Goal: Task Accomplishment & Management: Complete application form

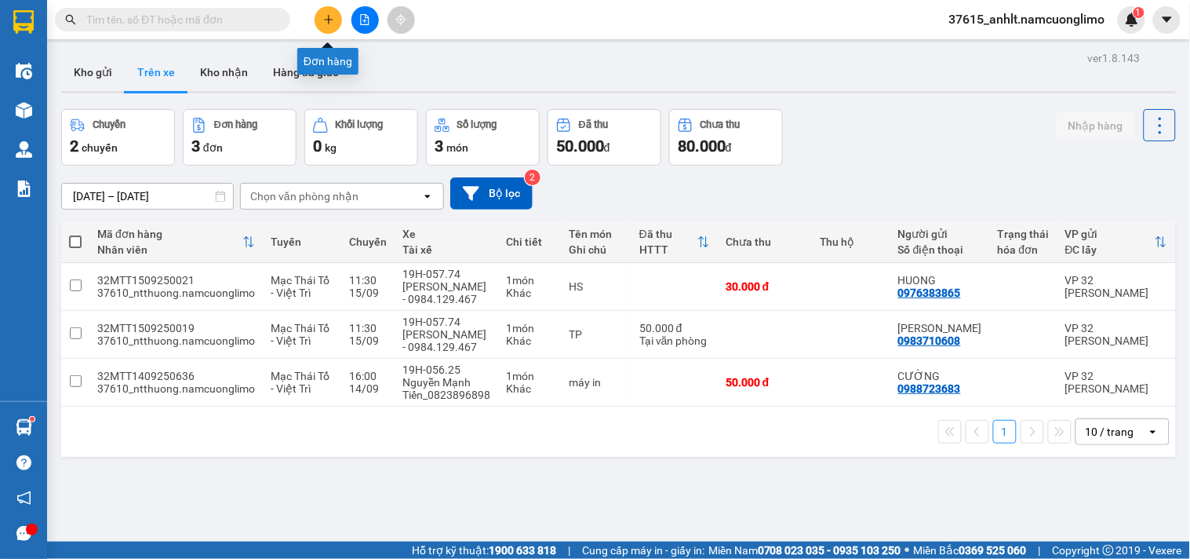
click at [334, 20] on button at bounding box center [328, 19] width 27 height 27
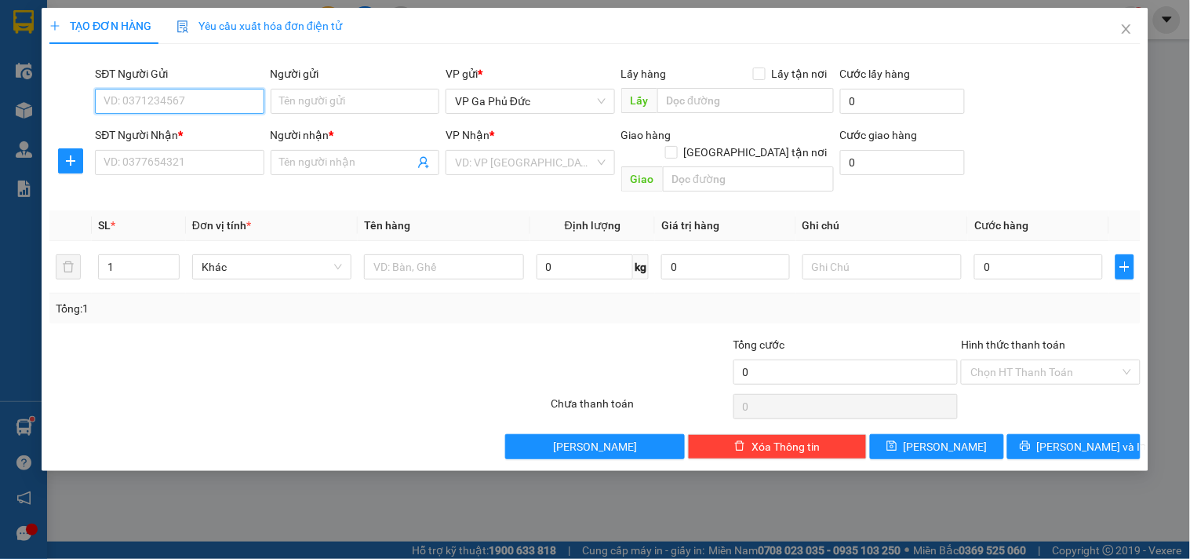
click at [215, 97] on input "SĐT Người Gửi" at bounding box center [179, 101] width 169 height 25
type input "0972910192"
click at [176, 130] on div "0972910192 - HẰNG" at bounding box center [179, 132] width 151 height 17
type input "HẰNG"
type input "0972910192"
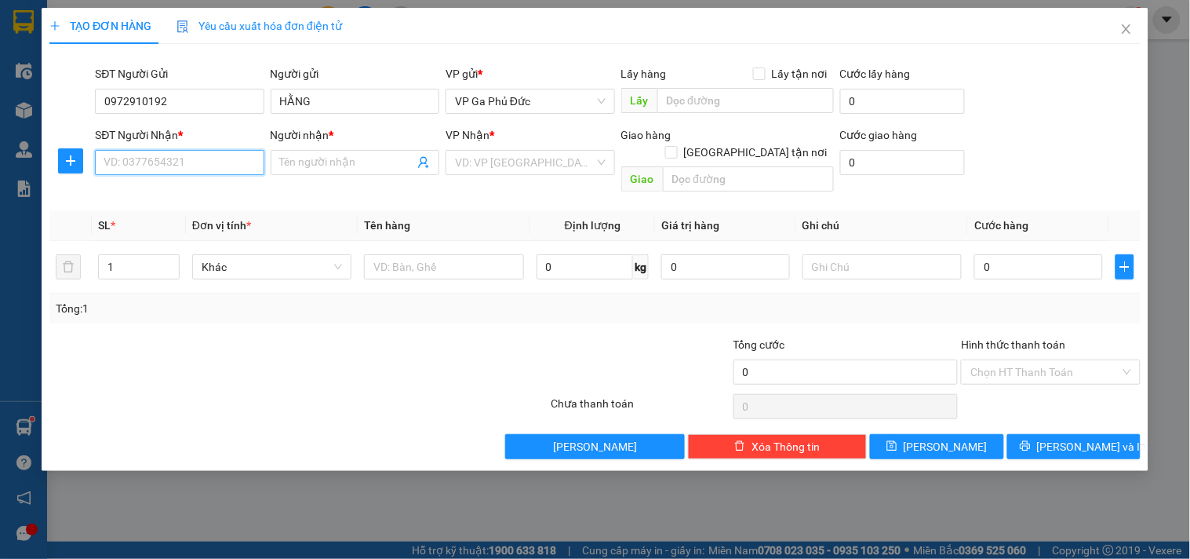
click at [174, 158] on input "SĐT Người Nhận *" at bounding box center [179, 162] width 169 height 25
click at [197, 192] on div "0967499024 - THÀNH NAM" at bounding box center [179, 193] width 151 height 17
type input "0967499024"
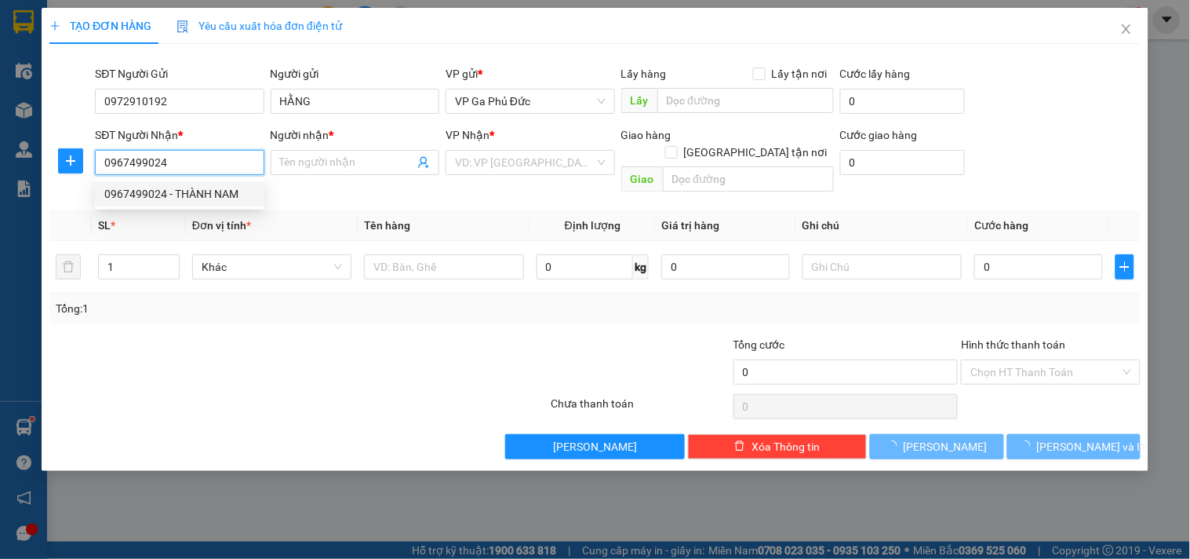
type input "THÀNH NAM"
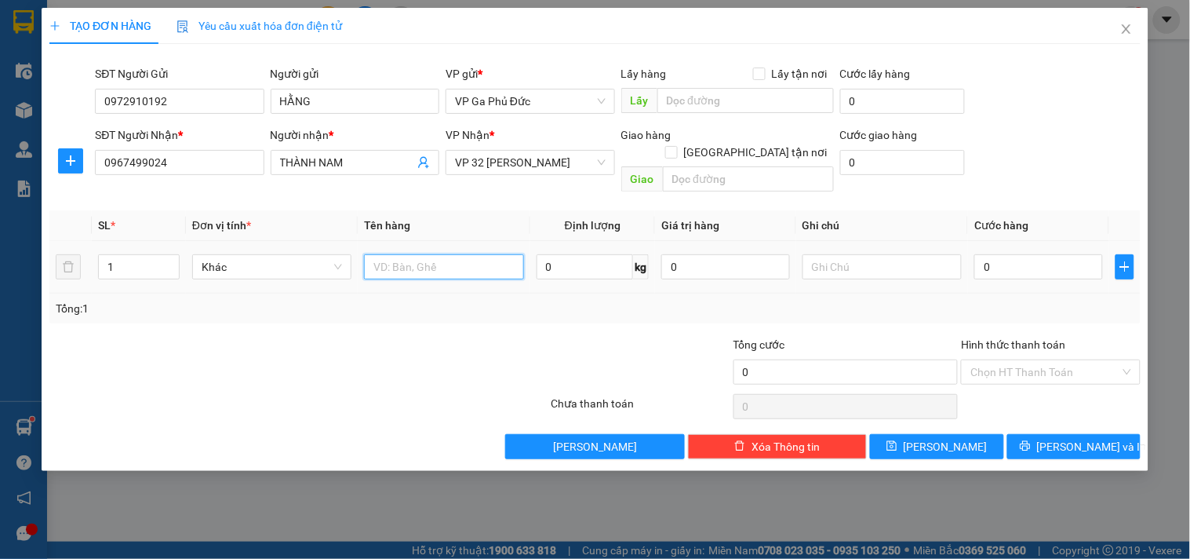
click at [387, 259] on input "text" at bounding box center [443, 266] width 159 height 25
type input "THỰC PHẨM"
drag, startPoint x: 1039, startPoint y: 253, endPoint x: 1013, endPoint y: 251, distance: 26.0
click at [1037, 254] on input "0" at bounding box center [1039, 266] width 129 height 25
type input "5"
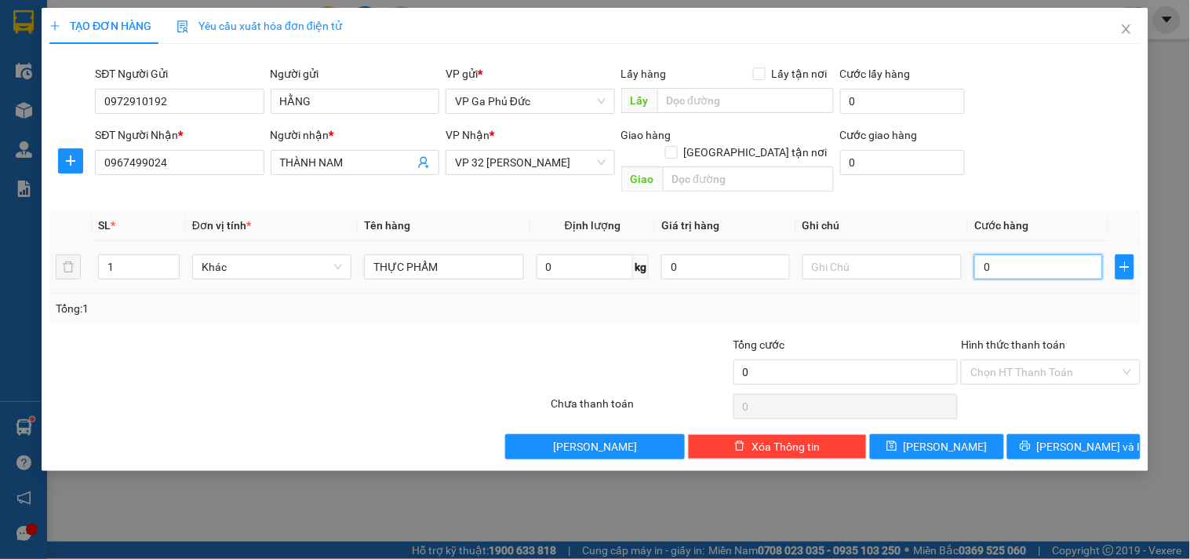
type input "5"
type input "50"
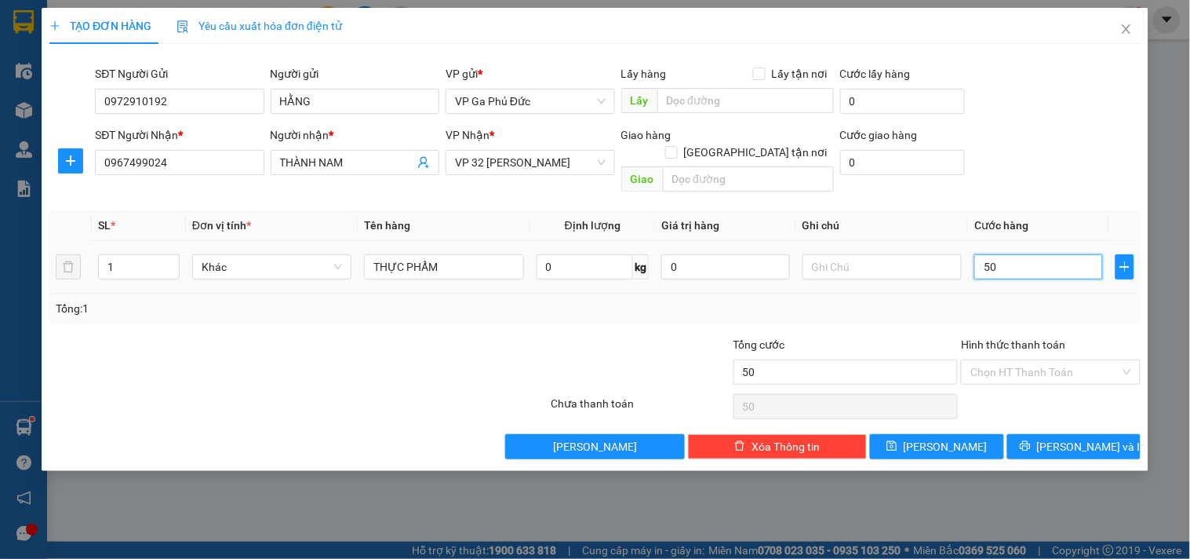
type input "500"
type input "5.000"
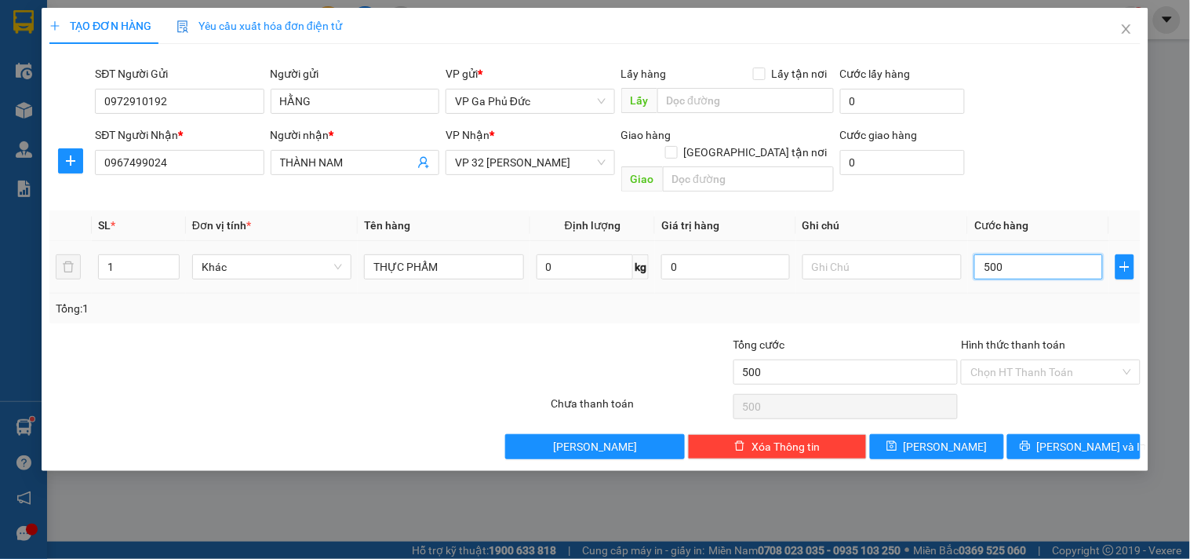
type input "5.000"
type input "50.000"
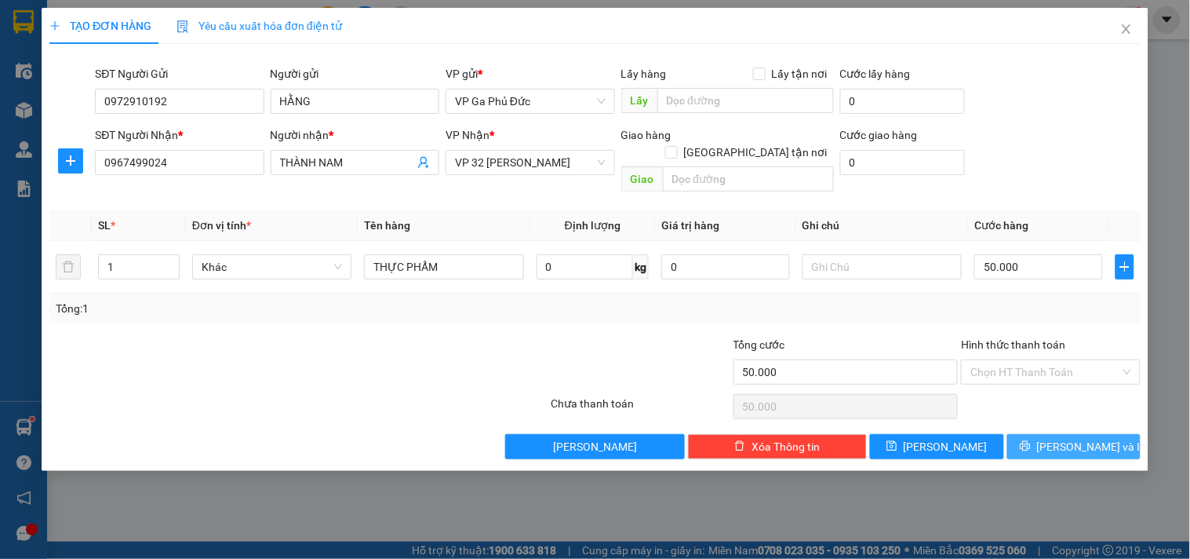
click at [1072, 438] on span "[PERSON_NAME] và In" at bounding box center [1092, 446] width 110 height 17
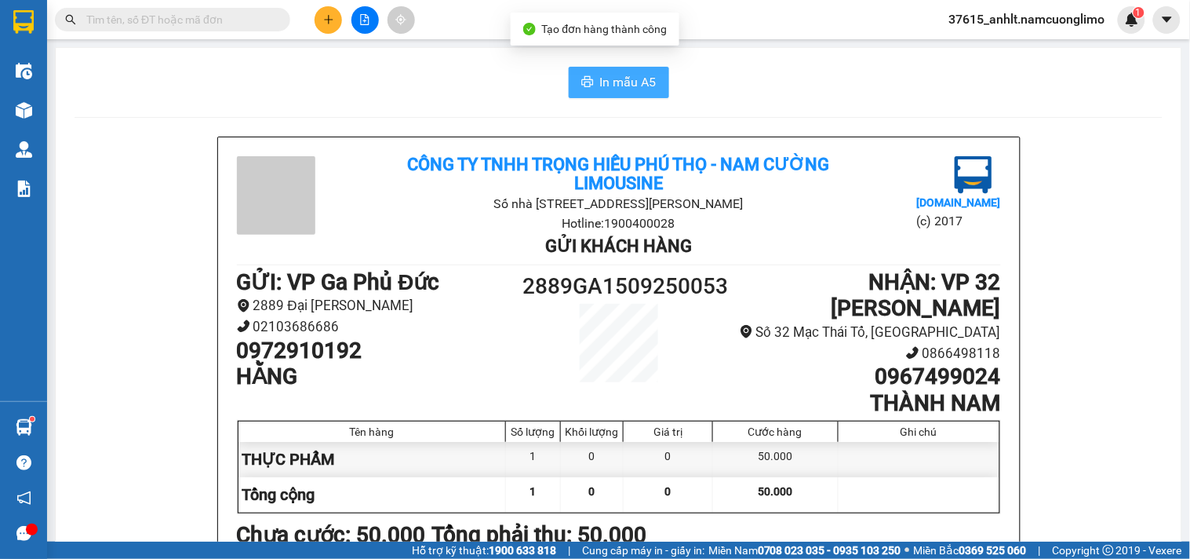
click at [601, 85] on span "In mẫu A5" at bounding box center [628, 82] width 57 height 20
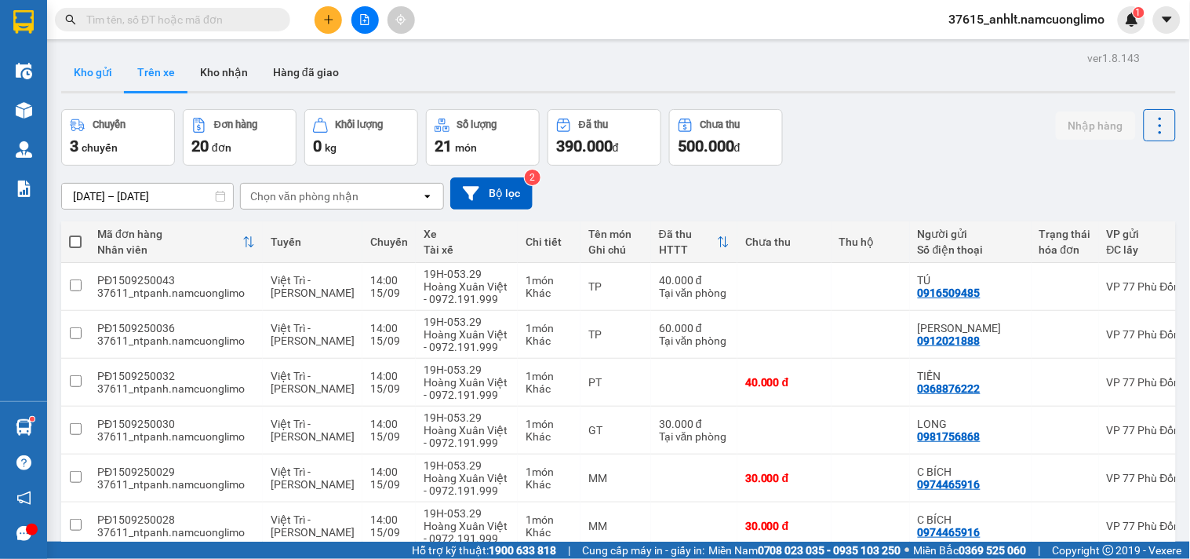
click at [107, 72] on button "Kho gửi" at bounding box center [93, 72] width 64 height 38
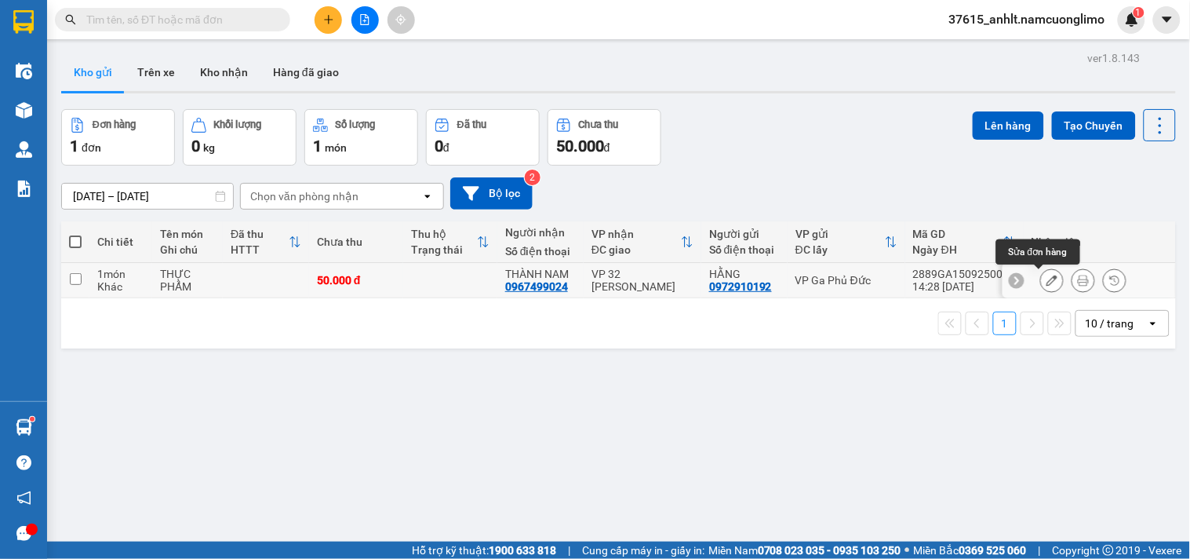
click at [1047, 281] on icon at bounding box center [1052, 280] width 11 height 11
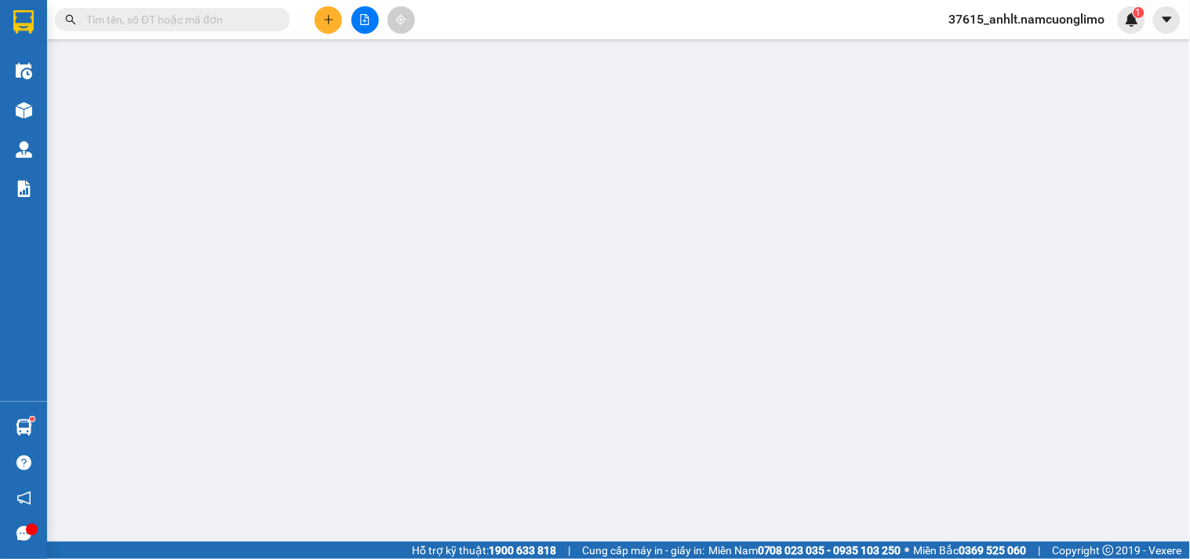
type input "0972910192"
type input "HẰNG"
type input "0967499024"
type input "THÀNH NAM"
type input "50.000"
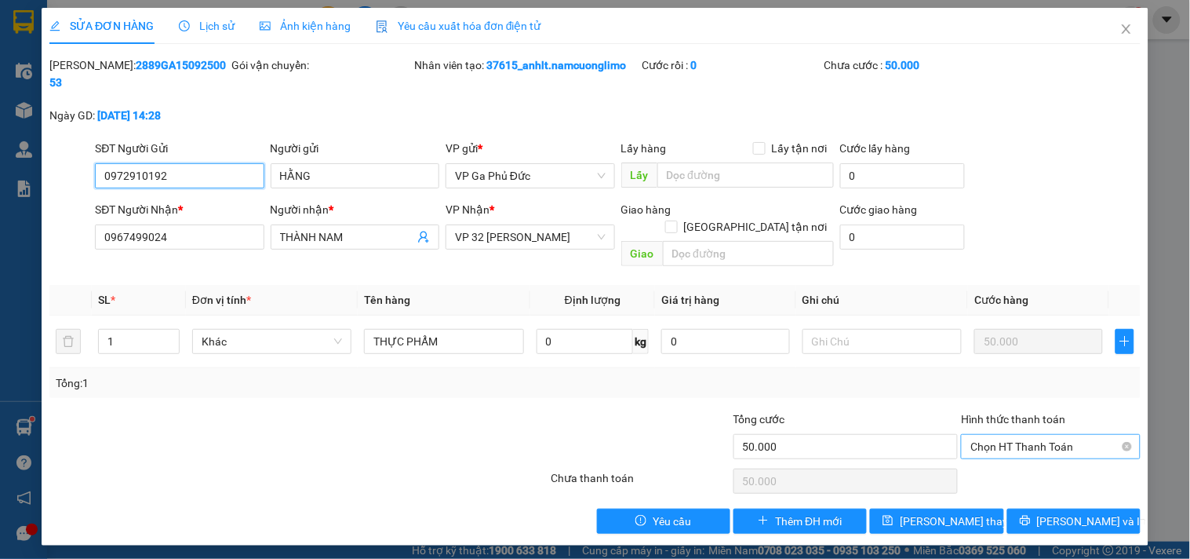
click at [1122, 435] on span "Chọn HT Thanh Toán" at bounding box center [1051, 447] width 160 height 24
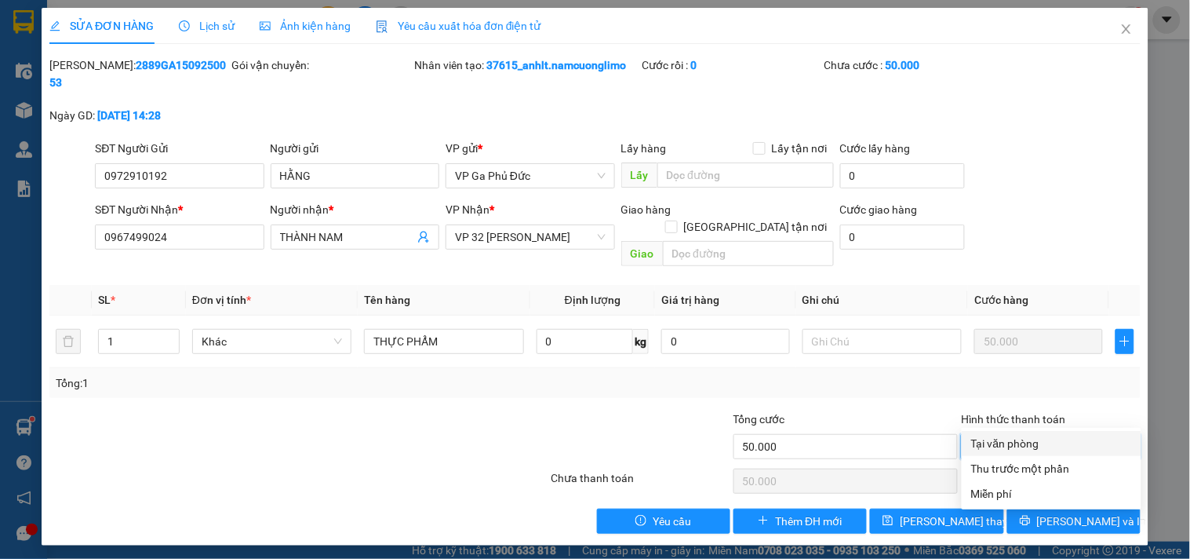
click at [1033, 441] on div "Tại văn phòng" at bounding box center [1052, 443] width 161 height 17
type input "0"
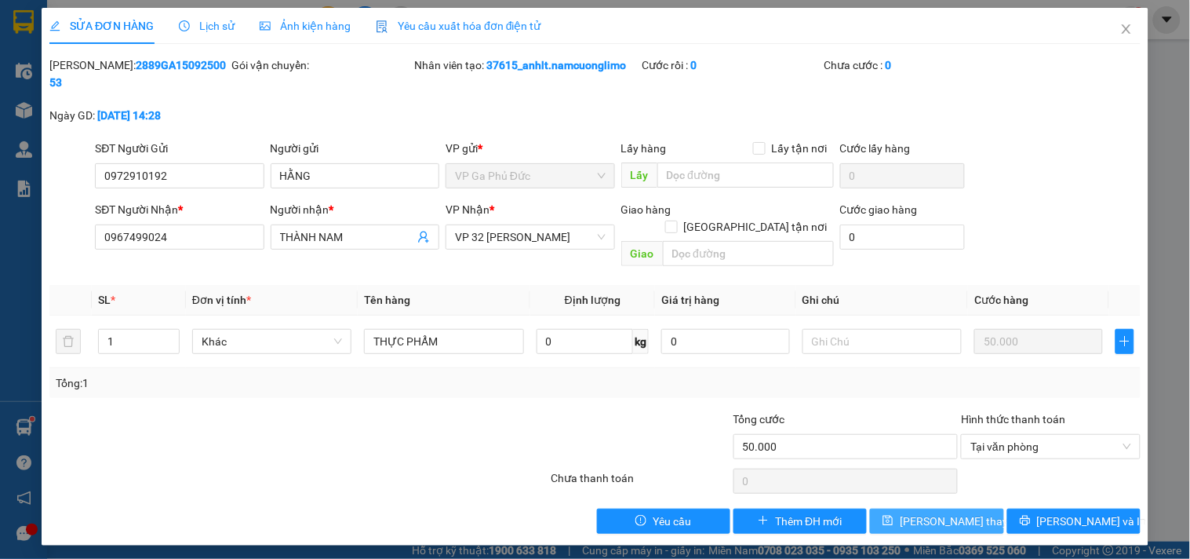
click at [968, 512] on span "[PERSON_NAME] thay đổi" at bounding box center [963, 520] width 126 height 17
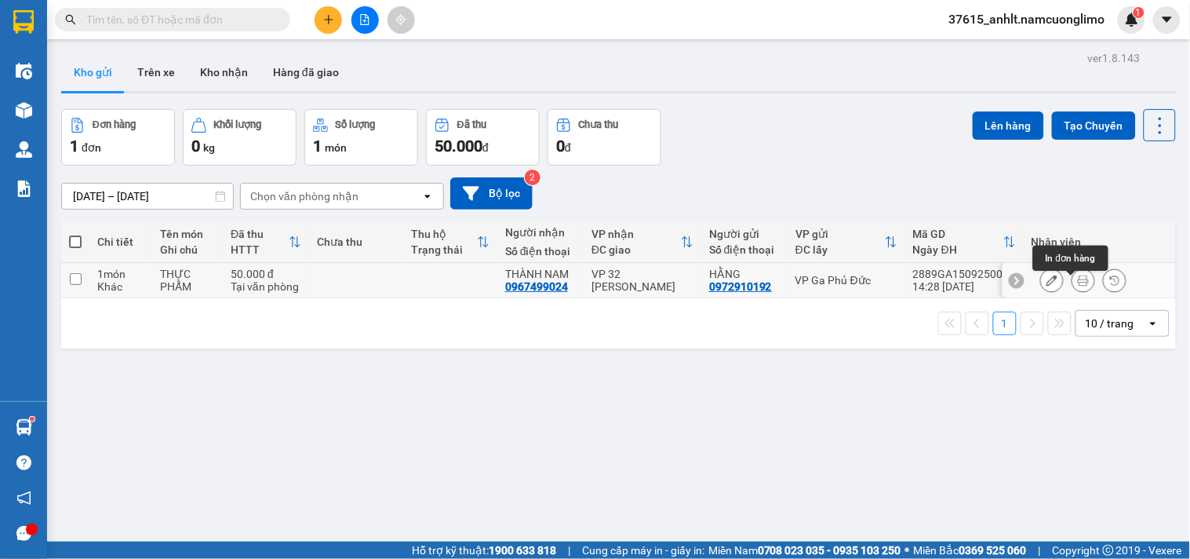
click at [1073, 283] on button at bounding box center [1084, 280] width 22 height 27
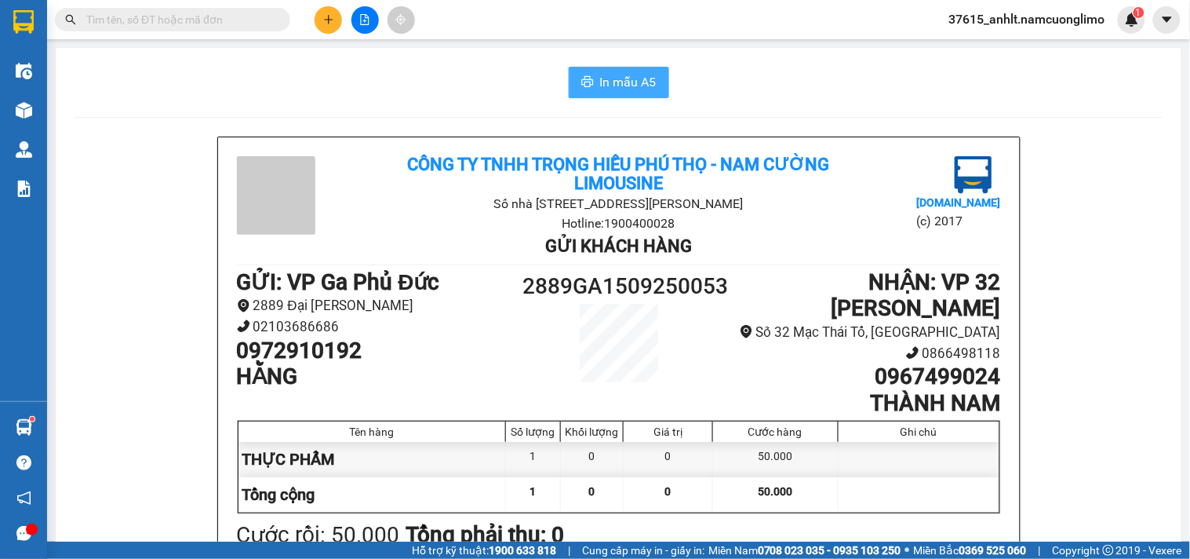
click at [631, 80] on span "In mẫu A5" at bounding box center [628, 82] width 57 height 20
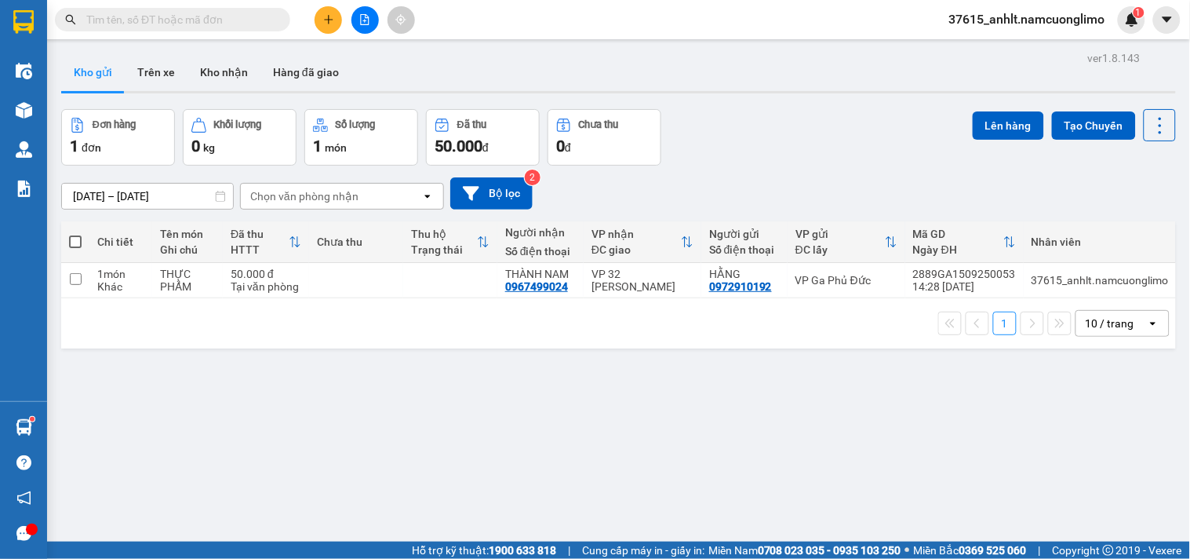
scroll to position [72, 0]
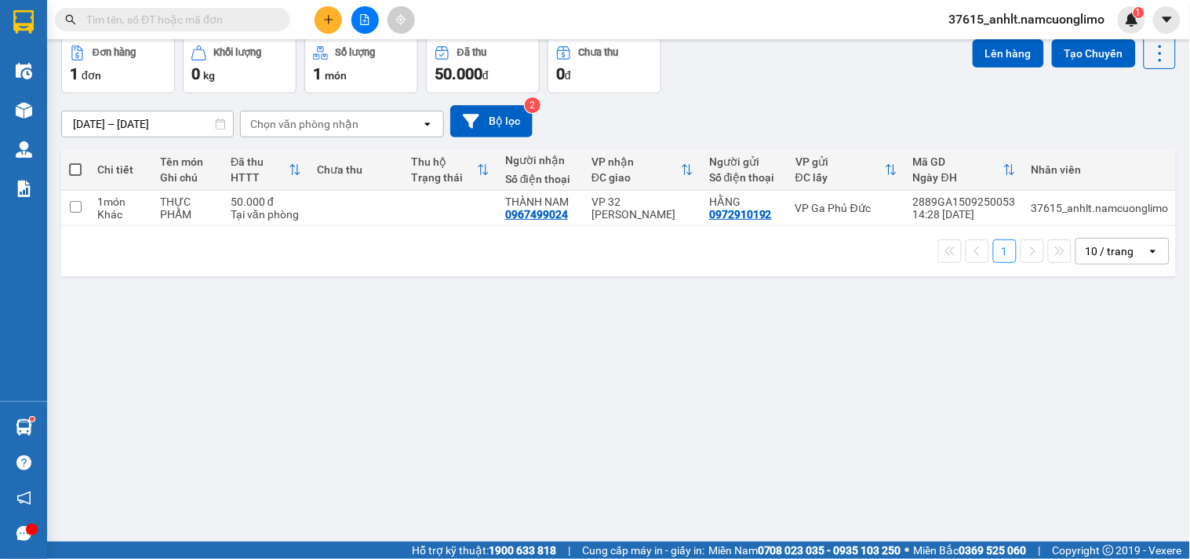
drag, startPoint x: 490, startPoint y: 475, endPoint x: 537, endPoint y: 476, distance: 47.1
drag, startPoint x: 537, startPoint y: 476, endPoint x: 311, endPoint y: 16, distance: 513.1
click at [311, 13] on div at bounding box center [365, 19] width 118 height 27
click at [322, 16] on button at bounding box center [328, 19] width 27 height 27
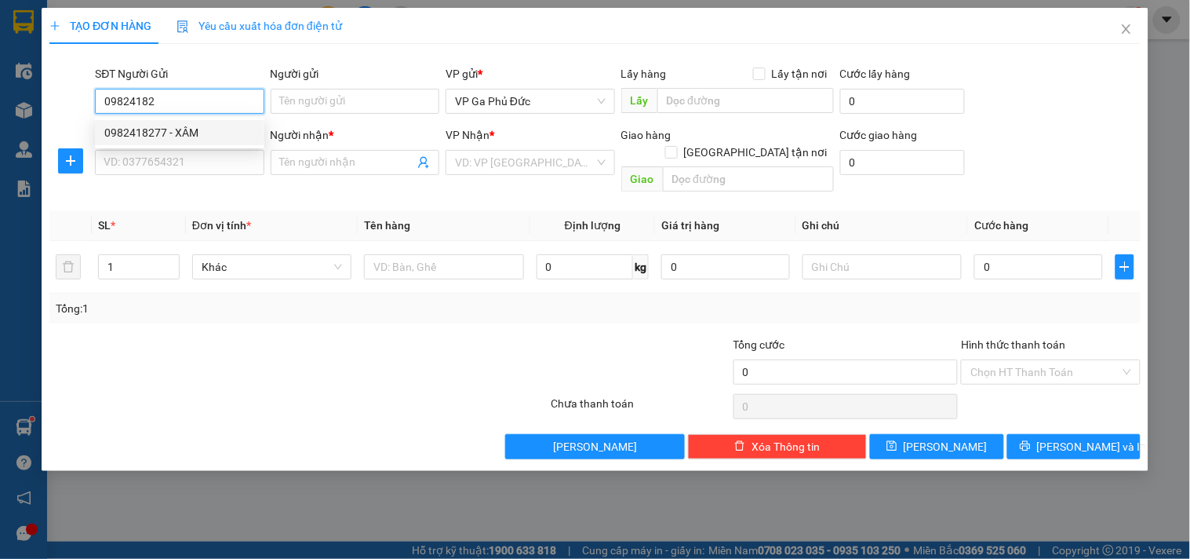
click at [200, 130] on div "0982418277 - XÂM" at bounding box center [179, 132] width 151 height 17
type input "0982418277"
type input "XÂM"
type input "0982418277"
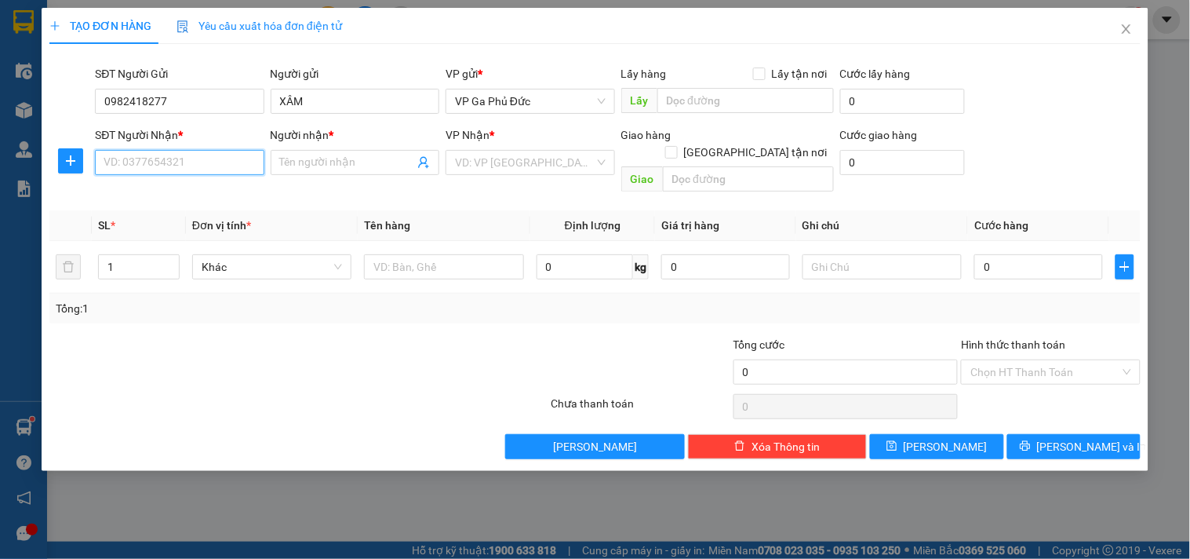
click at [215, 171] on input "SĐT Người Nhận *" at bounding box center [179, 162] width 169 height 25
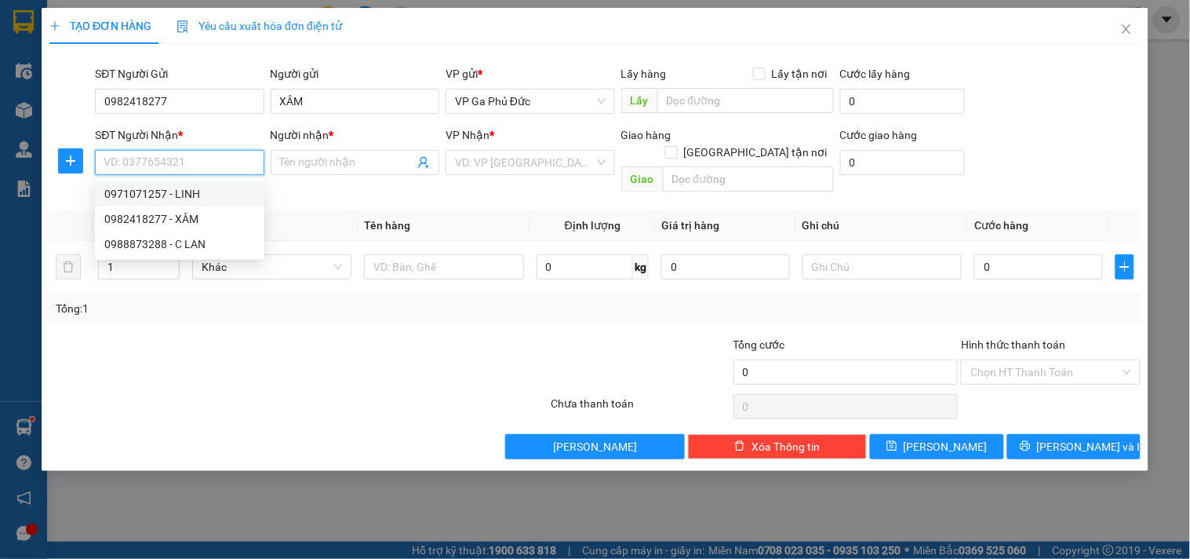
click at [193, 194] on div "0971071257 - LINH" at bounding box center [179, 193] width 151 height 17
type input "0971071257"
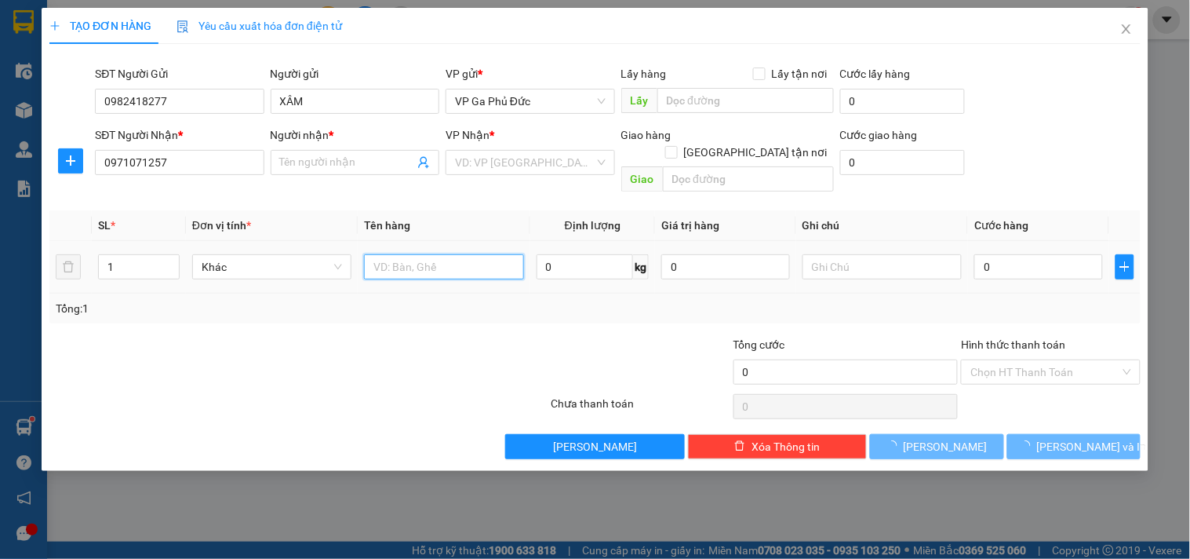
type input "LINH"
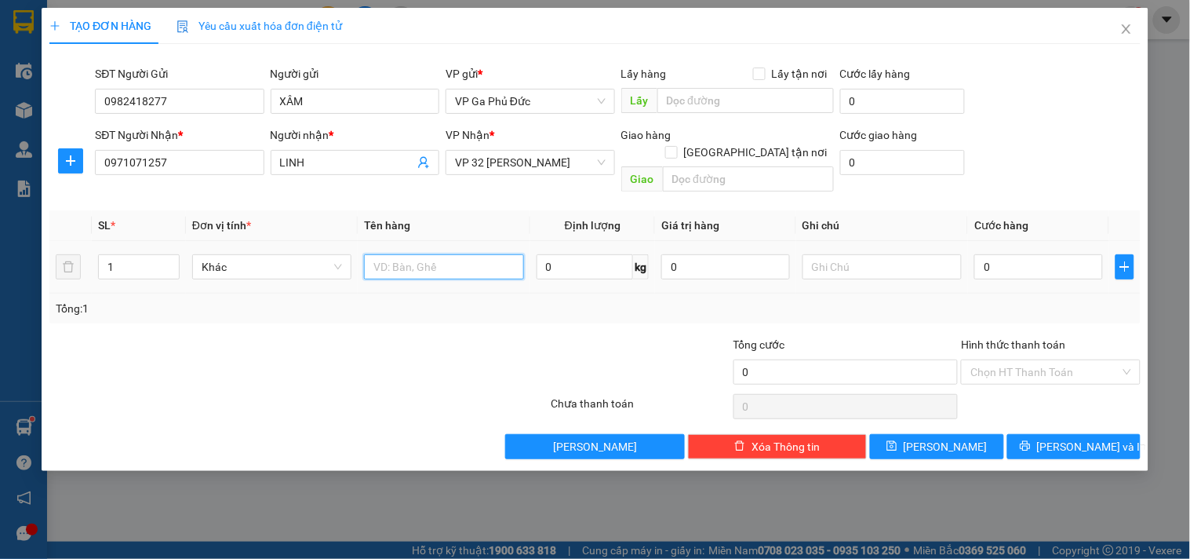
drag, startPoint x: 433, startPoint y: 243, endPoint x: 421, endPoint y: 254, distance: 16.1
click at [432, 254] on input "text" at bounding box center [443, 266] width 159 height 25
type input "HS"
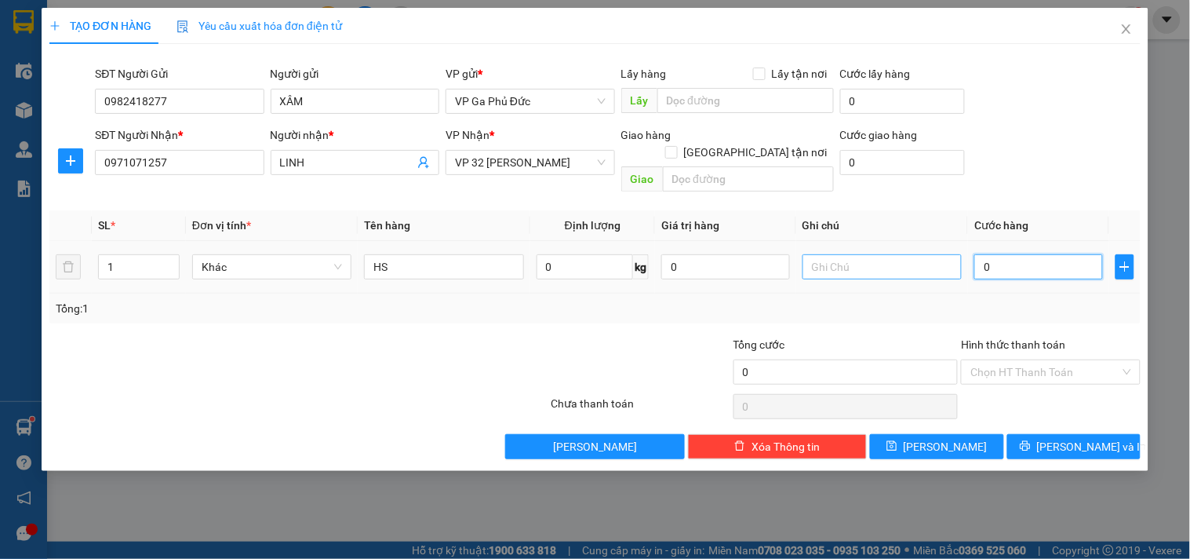
type input "4"
type input "40"
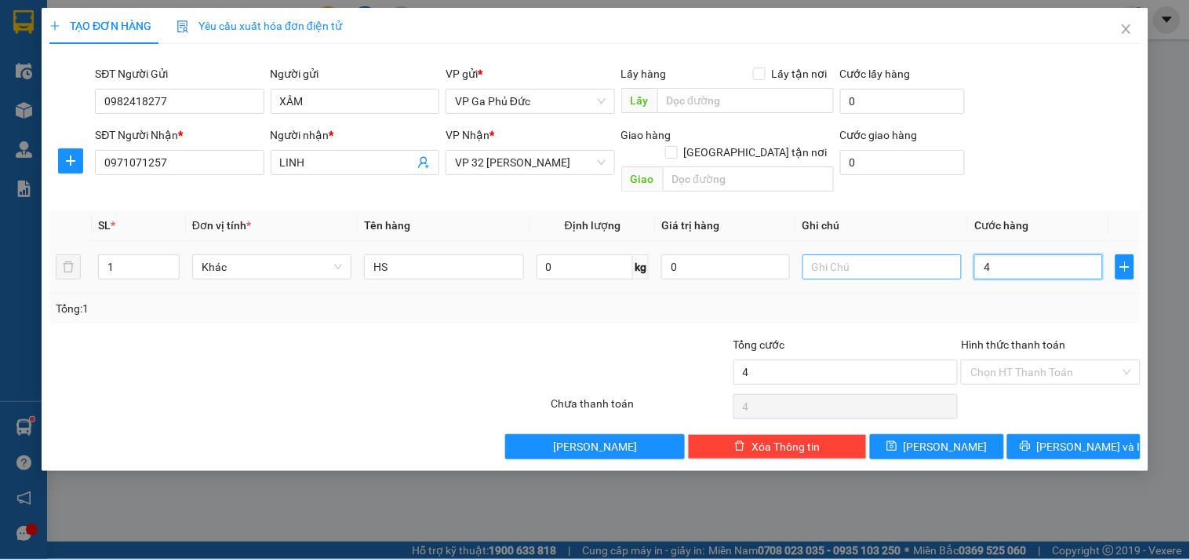
type input "40"
type input "40.000"
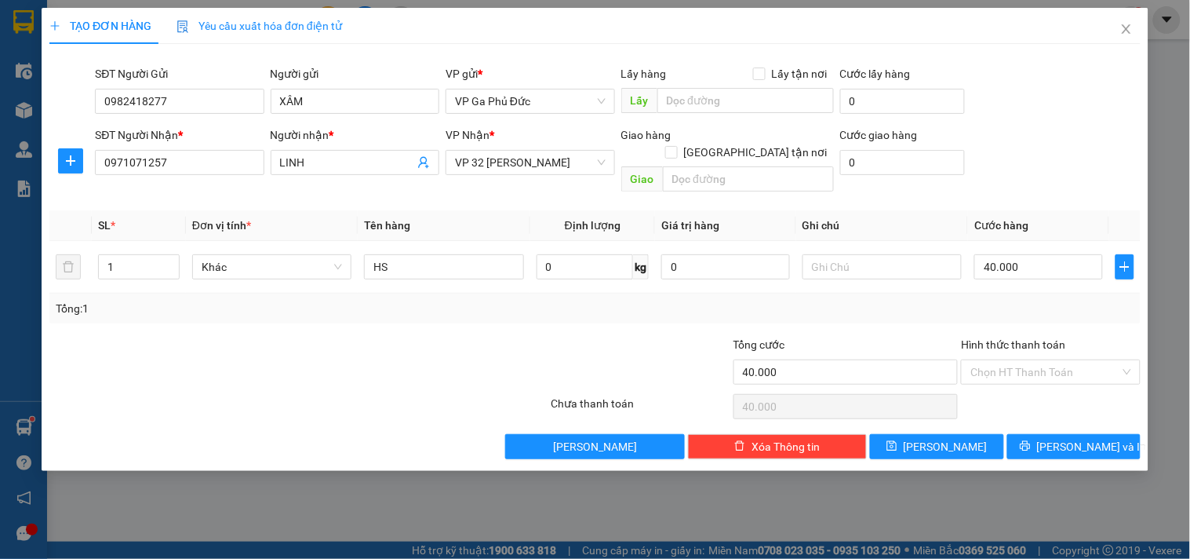
drag, startPoint x: 876, startPoint y: 292, endPoint x: 947, endPoint y: 292, distance: 71.4
click at [875, 300] on div "Tổng: 1" at bounding box center [595, 308] width 1079 height 17
click at [1092, 360] on input "Hình thức thanh toán" at bounding box center [1045, 372] width 149 height 24
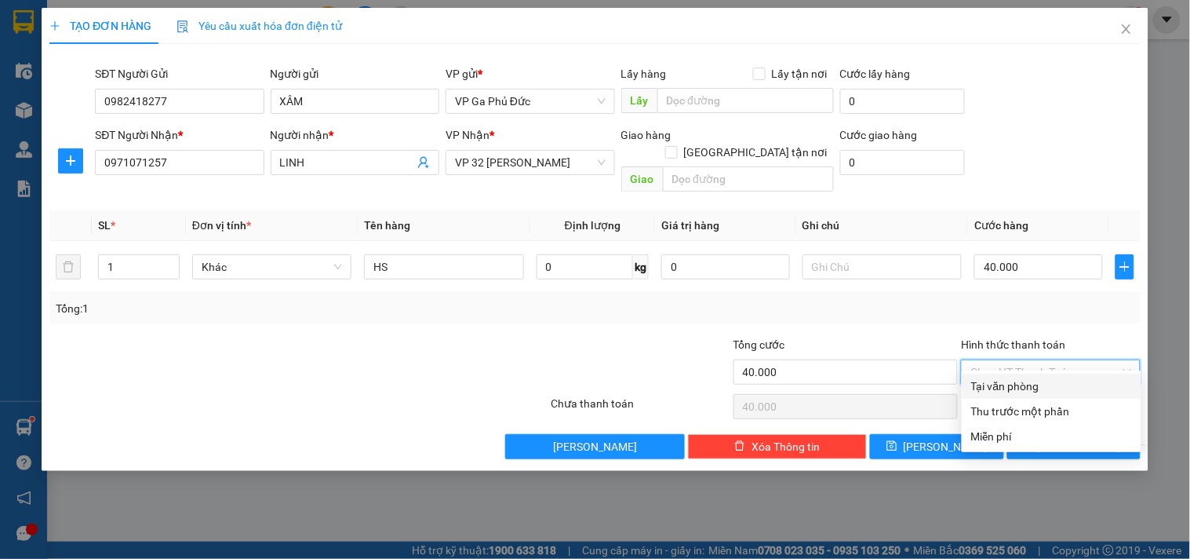
click at [1040, 383] on div "Tại văn phòng" at bounding box center [1052, 385] width 161 height 17
type input "0"
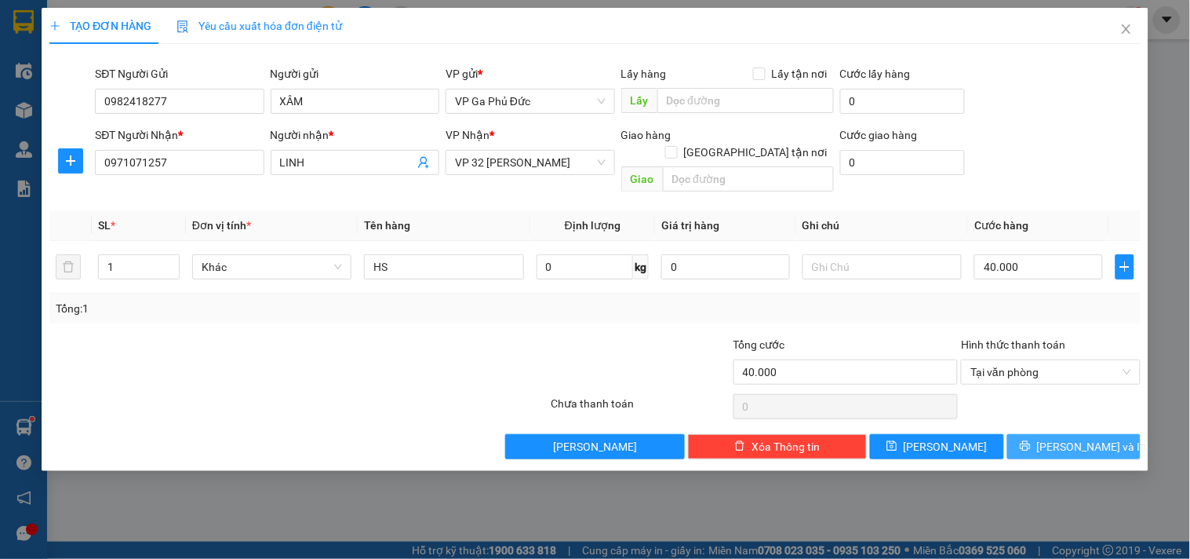
click at [1110, 434] on button "[PERSON_NAME] và In" at bounding box center [1074, 446] width 133 height 25
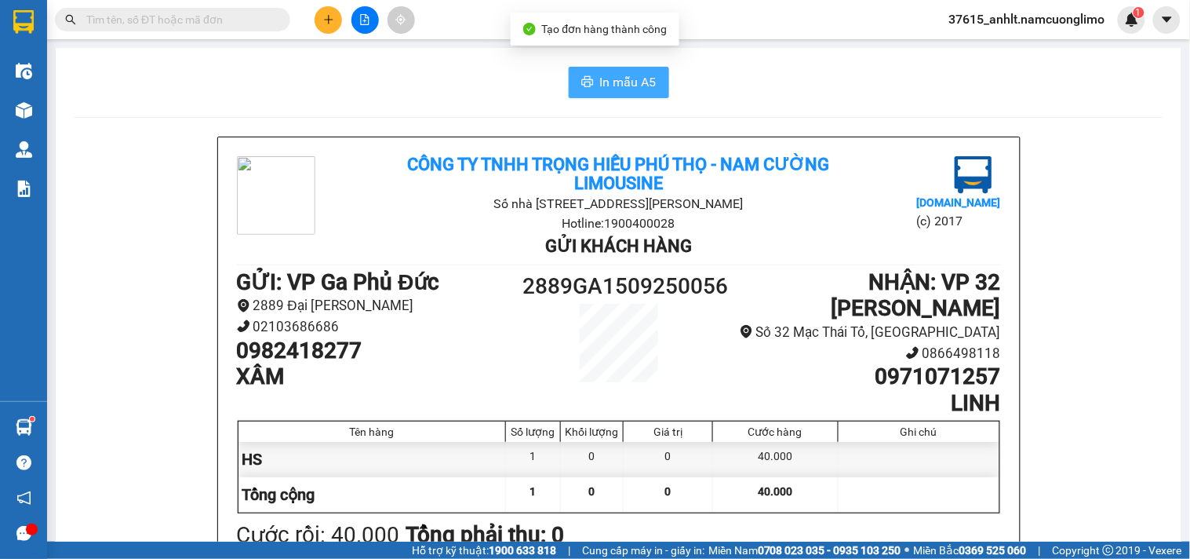
click at [621, 89] on span "In mẫu A5" at bounding box center [628, 82] width 57 height 20
